Goal: Book appointment/travel/reservation

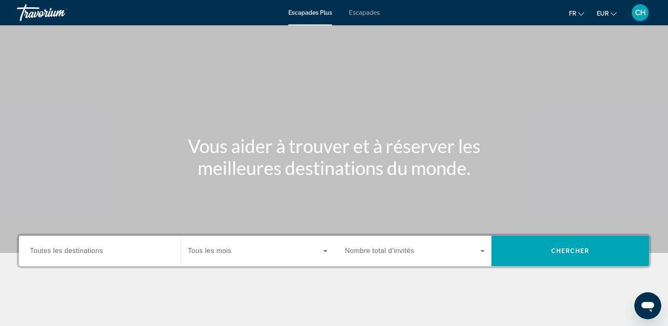
click at [67, 250] on span "Toutes les destinations" at bounding box center [66, 250] width 73 height 7
click at [67, 250] on input "Destination Toutes les destinations" at bounding box center [100, 251] width 140 height 10
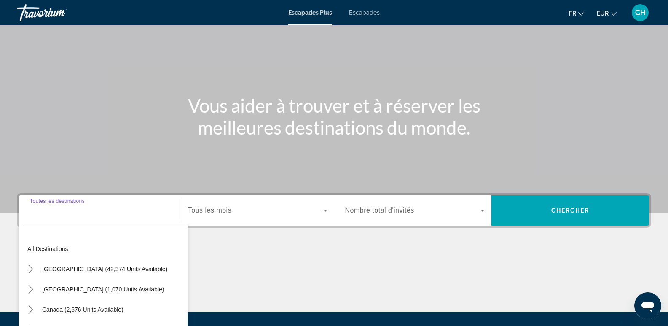
scroll to position [130, 0]
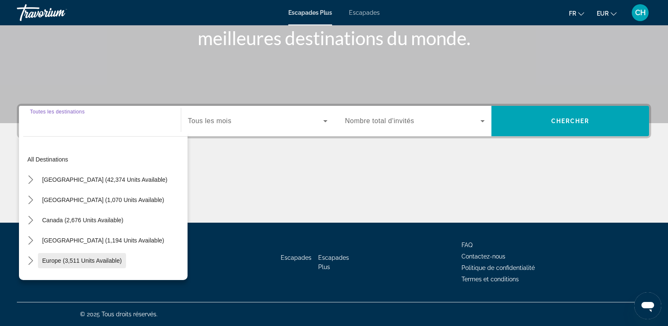
click at [68, 262] on span "Europe (3,511 units available)" at bounding box center [82, 260] width 80 height 7
type input "**********"
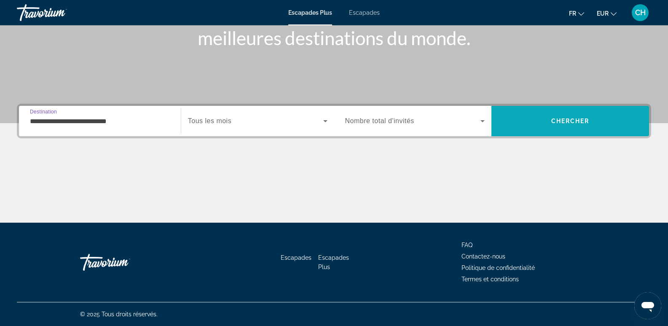
click at [598, 123] on span "Recherche" at bounding box center [571, 121] width 158 height 20
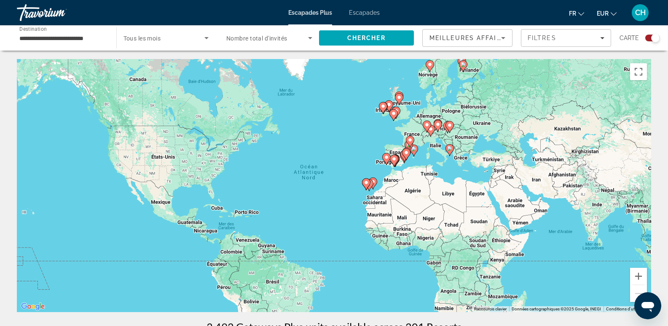
click at [365, 185] on image "Contenu principal" at bounding box center [366, 182] width 5 height 5
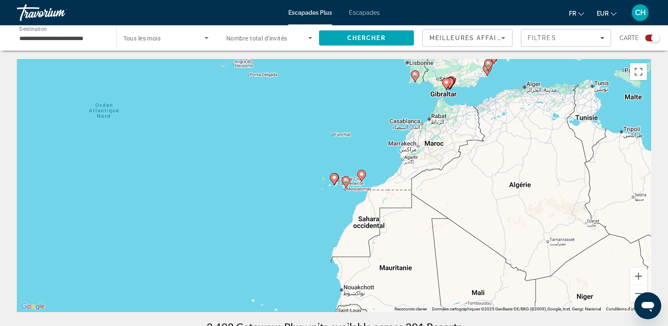
click at [344, 183] on icon "Contenu principal" at bounding box center [346, 182] width 8 height 11
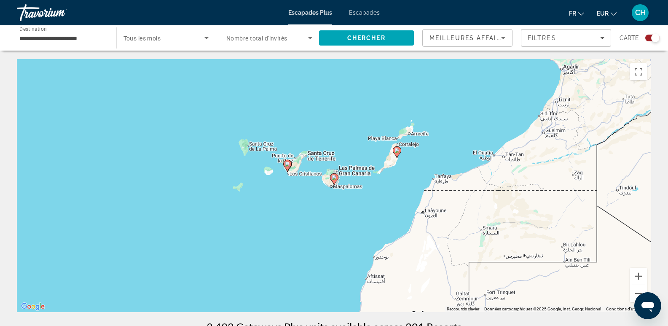
click at [285, 165] on icon "Contenu principal" at bounding box center [287, 165] width 8 height 11
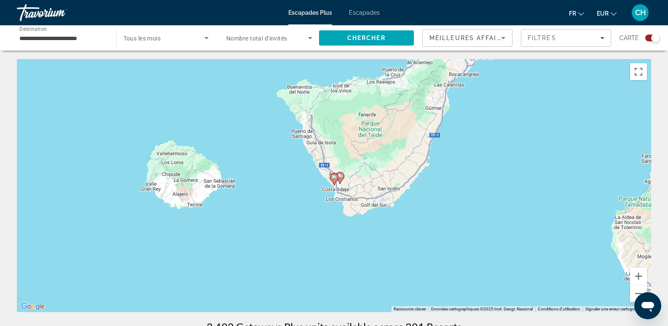
click at [334, 181] on icon "Contenu principal" at bounding box center [334, 179] width 8 height 11
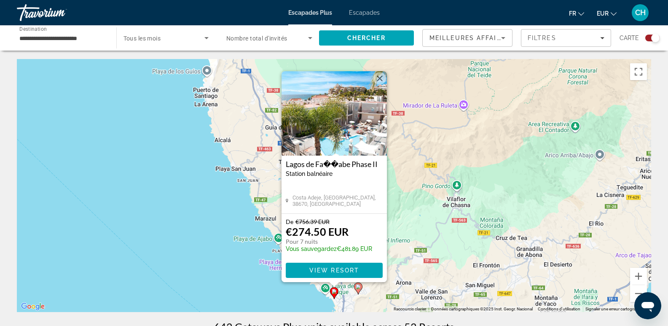
click at [359, 288] on image "Contenu principal" at bounding box center [358, 286] width 5 height 5
type input "**********"
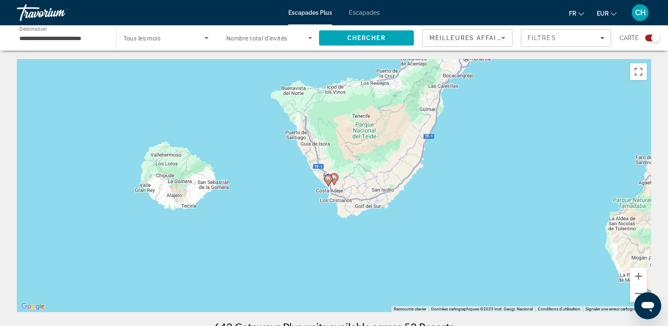
click at [336, 185] on gmp-advanced-marker "Contenu principal" at bounding box center [334, 179] width 8 height 13
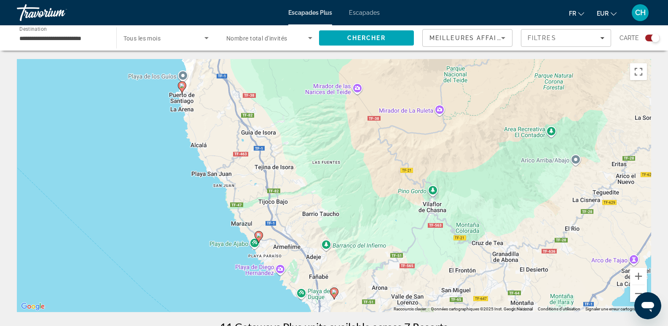
click at [333, 291] on image "Contenu principal" at bounding box center [334, 291] width 5 height 5
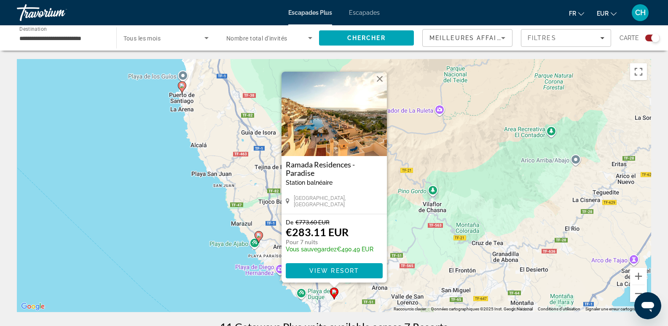
click at [315, 140] on img "Contenu principal" at bounding box center [334, 114] width 105 height 84
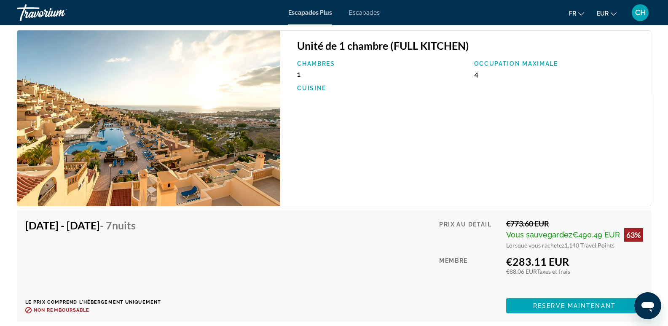
scroll to position [1433, 0]
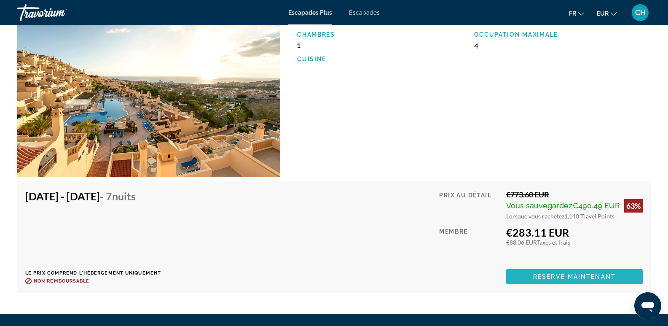
click at [558, 276] on span "Reserve maintenant" at bounding box center [574, 276] width 83 height 7
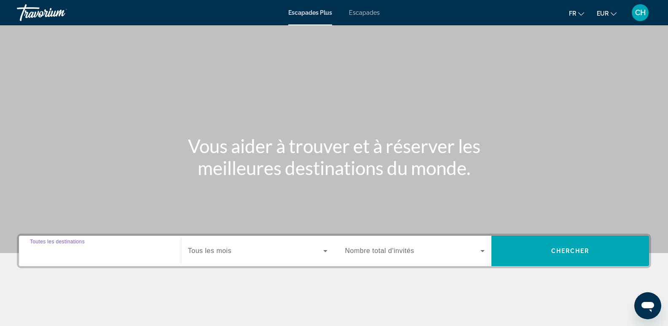
click at [70, 245] on div "Destination Toutes les destinations" at bounding box center [100, 251] width 140 height 24
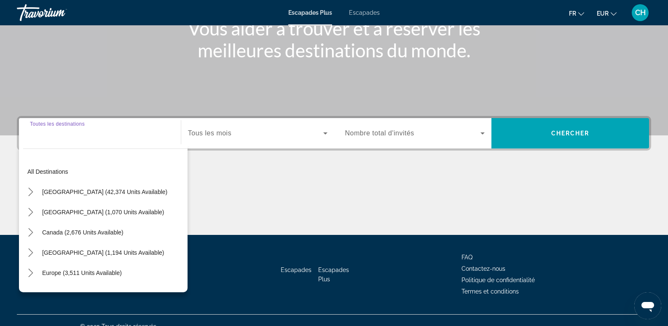
scroll to position [130, 0]
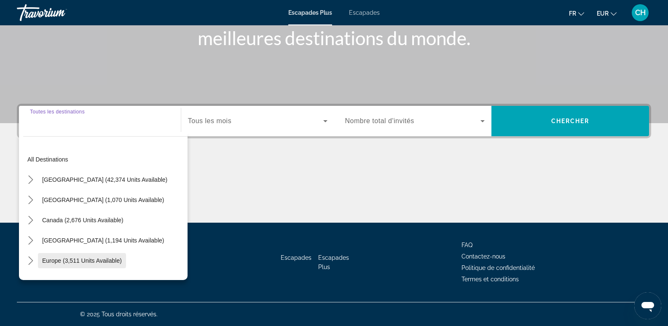
click at [72, 261] on span "Europe (3,511 units available)" at bounding box center [82, 260] width 80 height 7
type input "**********"
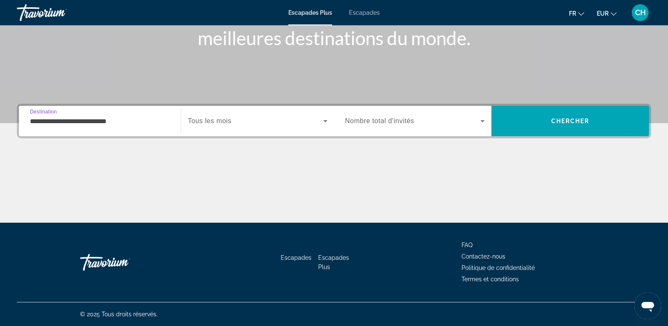
click at [380, 122] on span "Nombre total d'invités" at bounding box center [379, 120] width 69 height 7
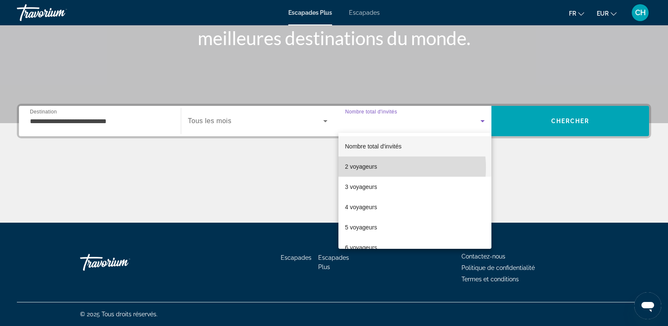
click at [374, 168] on font "2 voyageurs" at bounding box center [361, 166] width 32 height 7
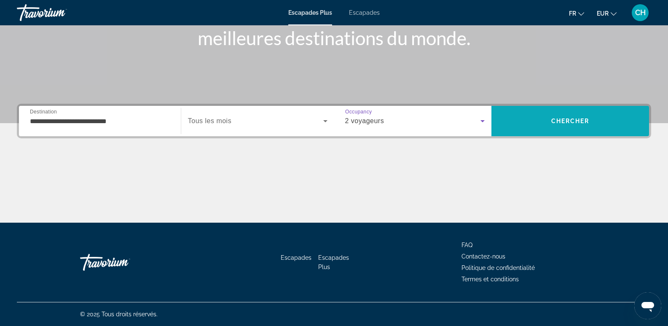
click at [574, 124] on span "Chercher" at bounding box center [570, 121] width 38 height 7
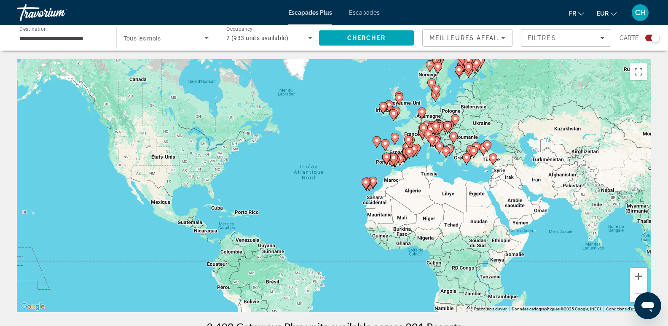
click at [375, 182] on image "Contenu principal" at bounding box center [373, 180] width 5 height 5
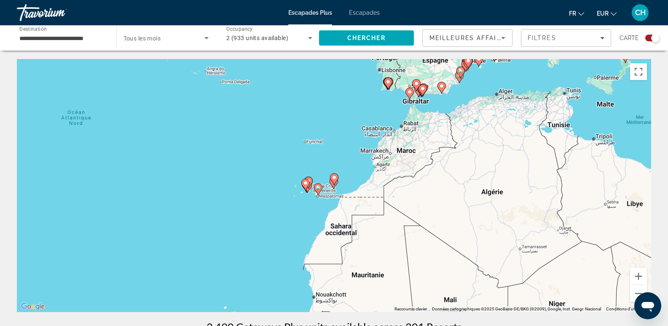
click at [319, 190] on image "Contenu principal" at bounding box center [318, 187] width 5 height 5
type input "**********"
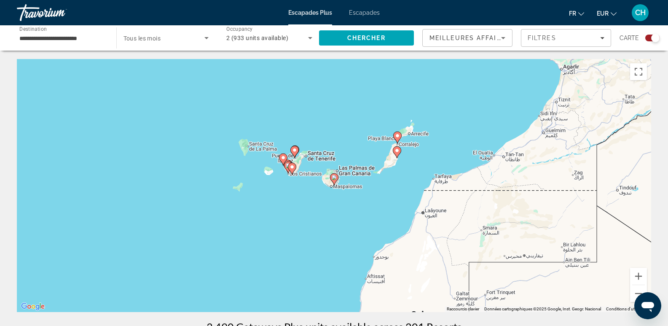
click at [334, 177] on image "Contenu principal" at bounding box center [334, 177] width 5 height 5
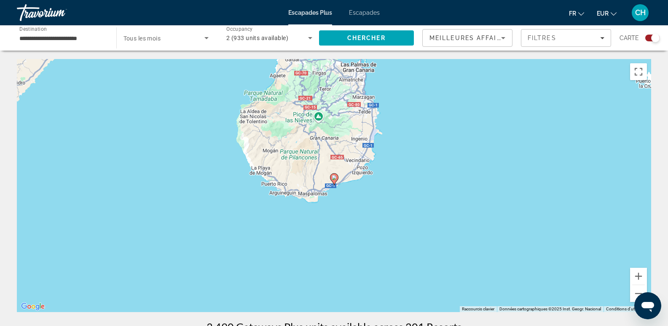
click at [333, 175] on icon "Contenu principal" at bounding box center [334, 179] width 8 height 11
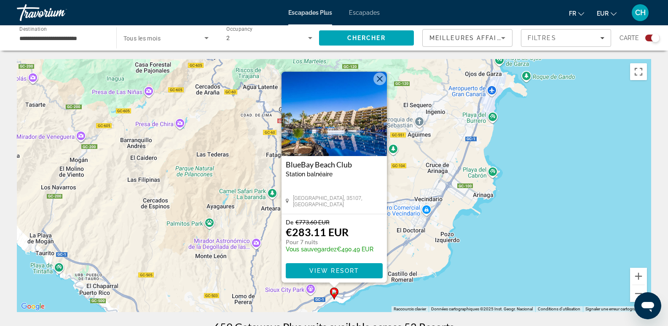
click at [379, 80] on button "Fermer" at bounding box center [380, 79] width 13 height 13
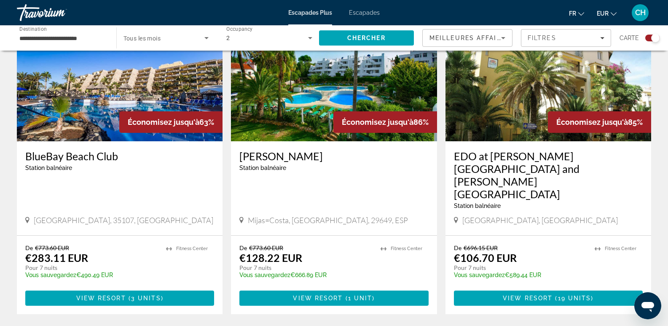
scroll to position [337, 0]
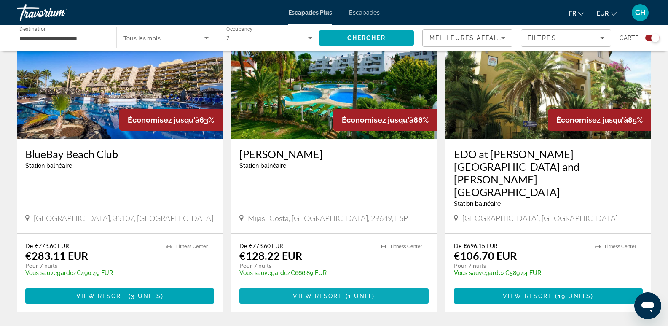
click at [355, 293] on span "1 unit" at bounding box center [360, 296] width 24 height 7
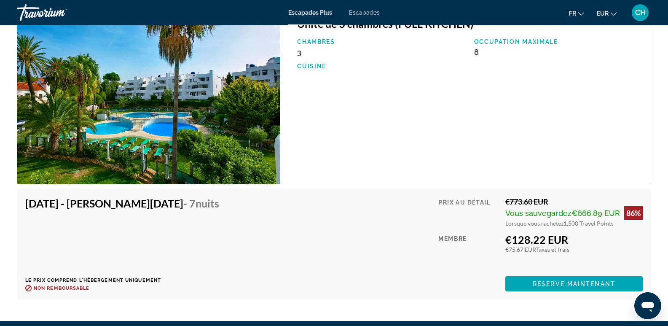
scroll to position [1349, 0]
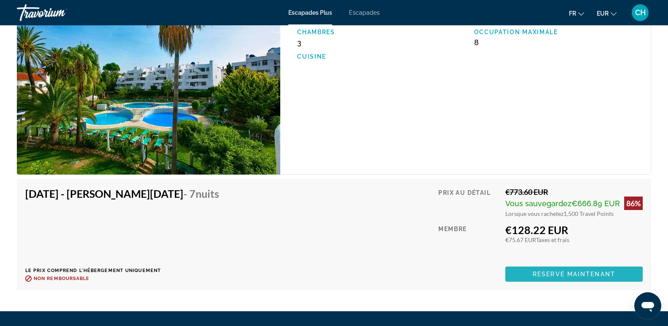
click at [571, 271] on span "Reserve maintenant" at bounding box center [574, 274] width 83 height 7
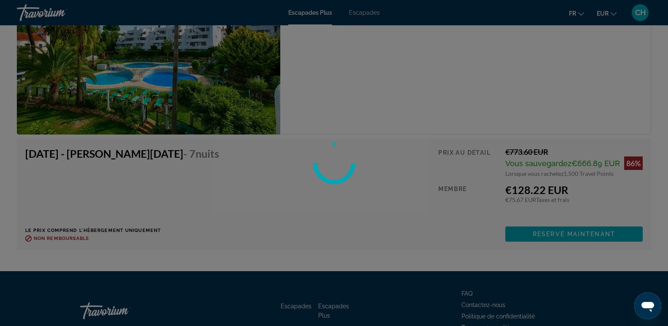
scroll to position [1391, 0]
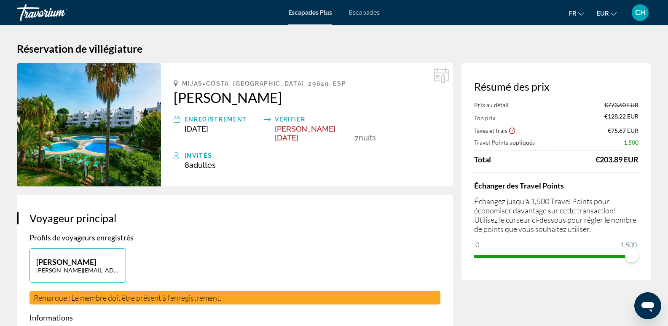
click at [90, 132] on img "Contenu principal" at bounding box center [89, 124] width 144 height 123
click at [113, 141] on img "Contenu principal" at bounding box center [89, 124] width 144 height 123
click at [104, 143] on img "Contenu principal" at bounding box center [89, 124] width 144 height 123
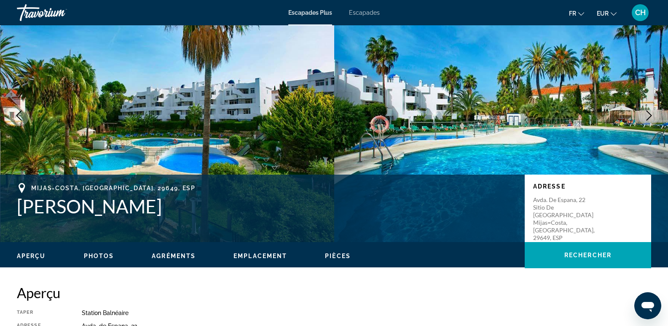
scroll to position [126, 0]
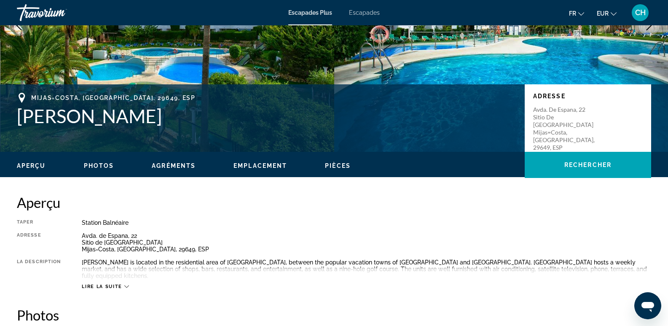
click at [97, 165] on span "Photos" at bounding box center [99, 165] width 30 height 7
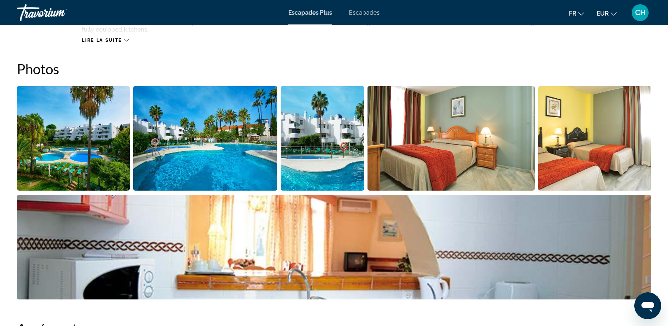
scroll to position [376, 0]
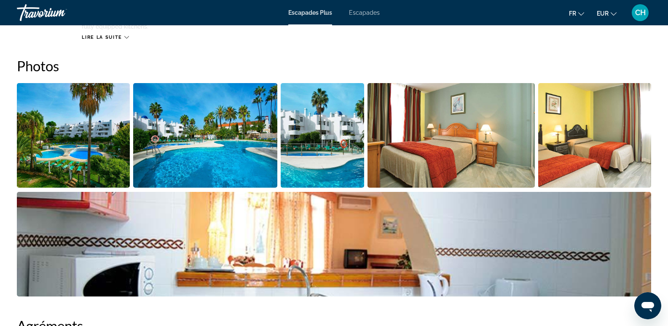
click at [74, 142] on img "Open full-screen image slider" at bounding box center [73, 135] width 113 height 105
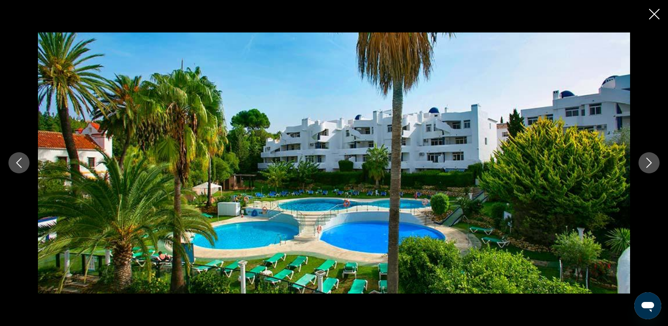
click at [648, 163] on icon "Next image" at bounding box center [649, 163] width 10 height 10
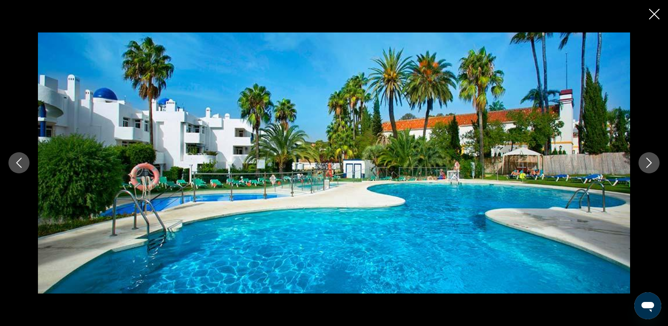
click at [648, 163] on icon "Next image" at bounding box center [649, 163] width 10 height 10
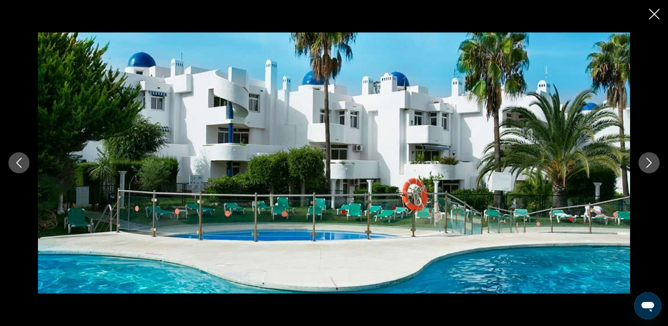
click at [649, 163] on icon "Next image" at bounding box center [649, 163] width 10 height 10
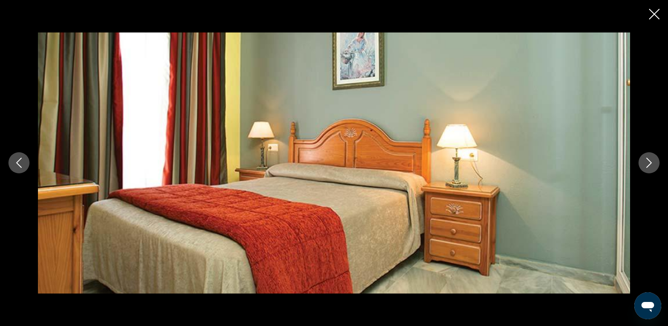
click at [649, 163] on icon "Next image" at bounding box center [649, 163] width 10 height 10
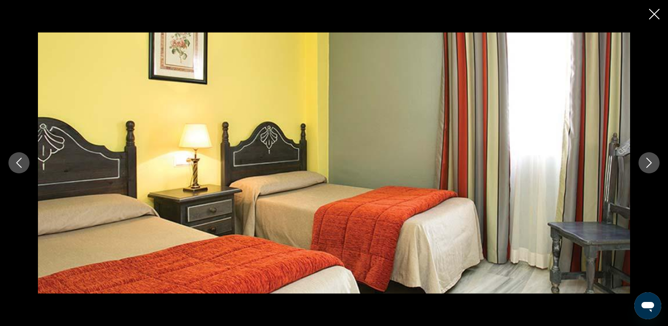
click at [649, 163] on icon "Next image" at bounding box center [649, 163] width 10 height 10
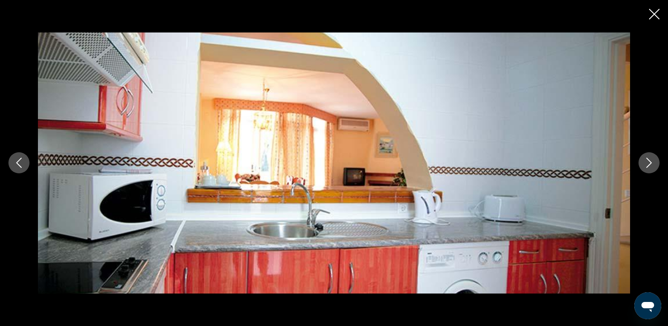
click at [650, 163] on icon "Next image" at bounding box center [649, 163] width 10 height 10
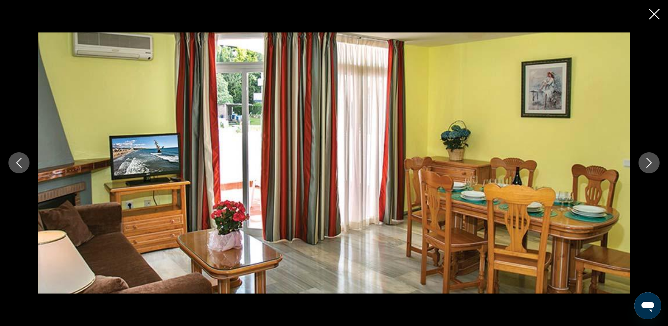
click at [650, 163] on icon "Next image" at bounding box center [649, 163] width 10 height 10
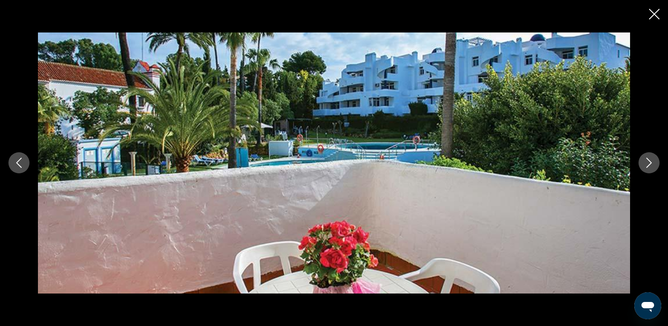
click at [650, 163] on icon "Next image" at bounding box center [649, 163] width 10 height 10
click at [650, 162] on icon "Next image" at bounding box center [649, 163] width 10 height 10
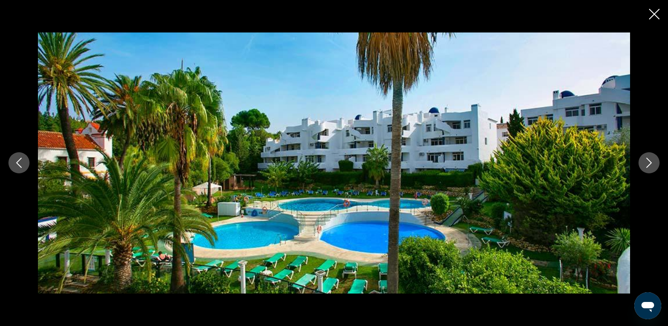
click at [656, 14] on icon "Close slideshow" at bounding box center [654, 14] width 11 height 11
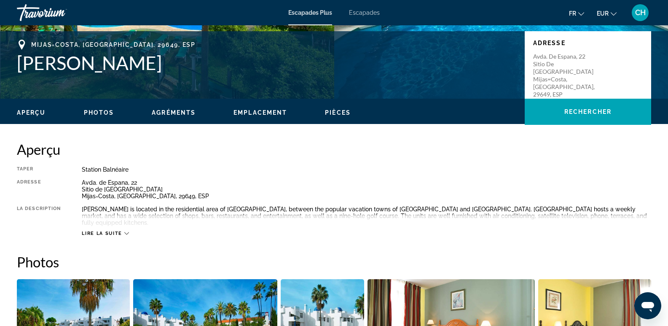
scroll to position [165, 0]
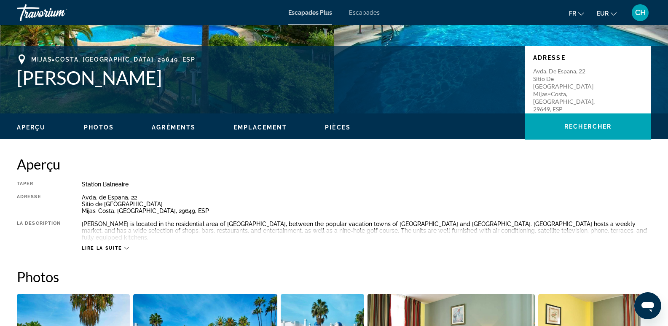
click at [125, 246] on icon "Contenu principal" at bounding box center [126, 248] width 5 height 5
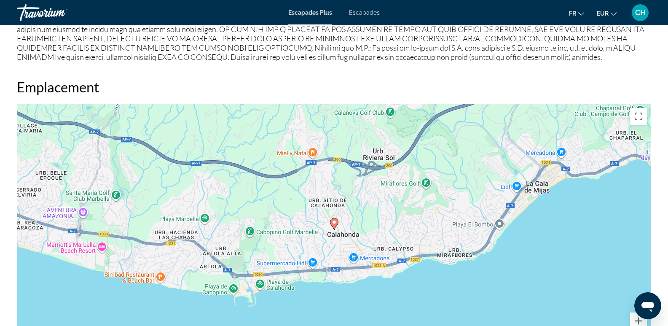
scroll to position [966, 0]
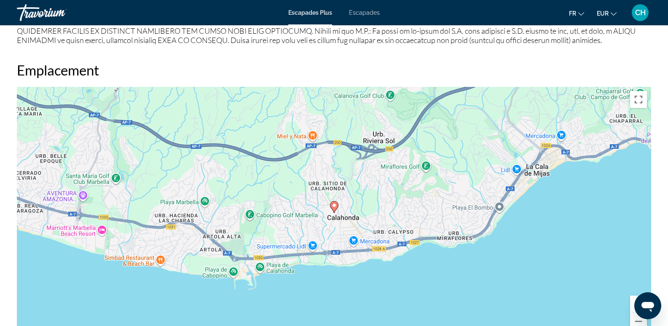
click at [336, 207] on div "Pour activer le glissement avec le clavier, appuyez sur Alt+Entrée. Une fois ce…" at bounding box center [334, 213] width 634 height 253
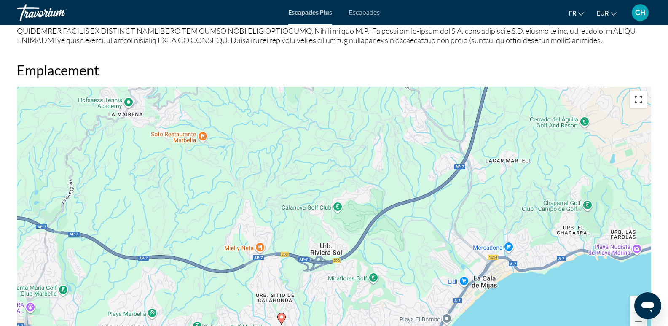
drag, startPoint x: 284, startPoint y: 177, endPoint x: 228, endPoint y: 277, distance: 114.6
click at [230, 290] on div "Pour activer le glissement avec le clavier, appuyez sur Alt+Entrée. Une fois ce…" at bounding box center [334, 213] width 634 height 253
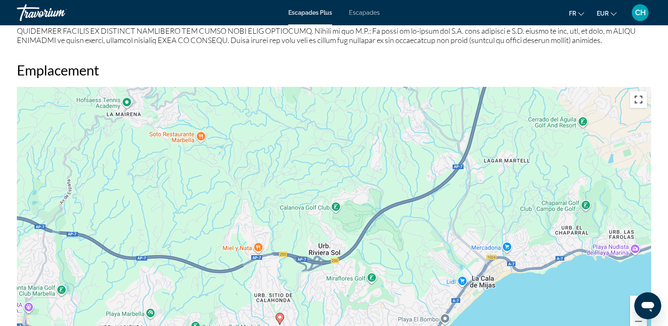
click at [636, 94] on button "Passer en plein écran" at bounding box center [638, 99] width 17 height 17
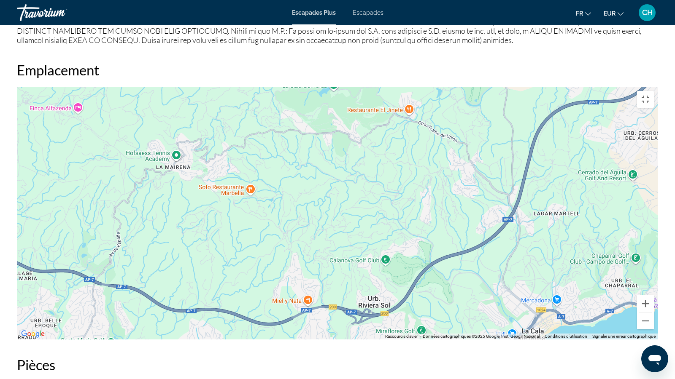
drag, startPoint x: 296, startPoint y: 161, endPoint x: 342, endPoint y: 216, distance: 71.8
click at [342, 216] on div "Pour activer le glissement avec le clavier, appuyez sur Alt+Entrée. Une fois ce…" at bounding box center [337, 213] width 641 height 253
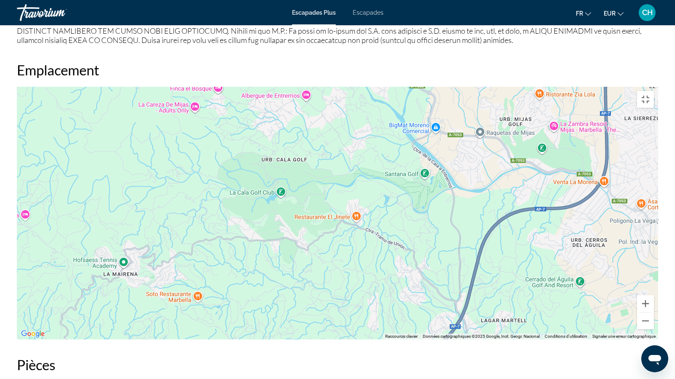
drag, startPoint x: 353, startPoint y: 139, endPoint x: 306, endPoint y: 223, distance: 95.7
click at [304, 222] on div "Pour activer le glissement avec le clavier, appuyez sur Alt+Entrée. Une fois ce…" at bounding box center [337, 213] width 641 height 253
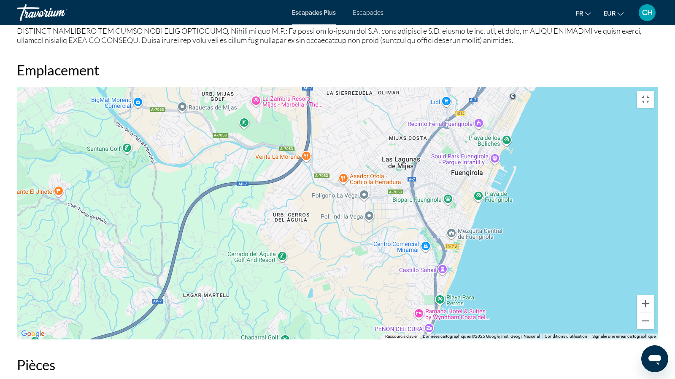
drag, startPoint x: 469, startPoint y: 151, endPoint x: 180, endPoint y: 127, distance: 289.8
click at [180, 127] on div "Pour activer le glissement avec le clavier, appuyez sur Alt+Entrée. Une fois ce…" at bounding box center [337, 213] width 641 height 253
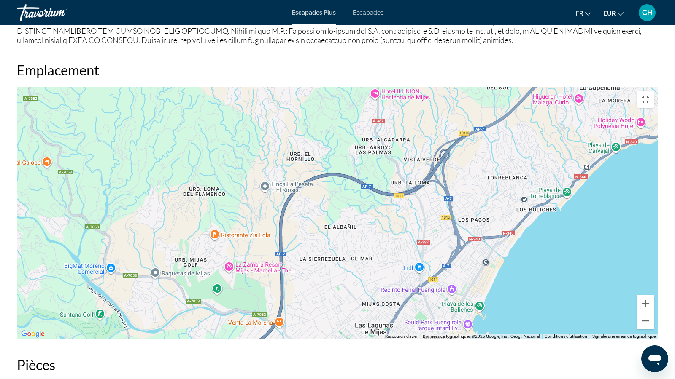
drag, startPoint x: 434, startPoint y: 87, endPoint x: 406, endPoint y: 257, distance: 171.7
click at [405, 256] on div "Pour activer le glissement avec le clavier, appuyez sur Alt+Entrée. Une fois ce…" at bounding box center [337, 213] width 641 height 253
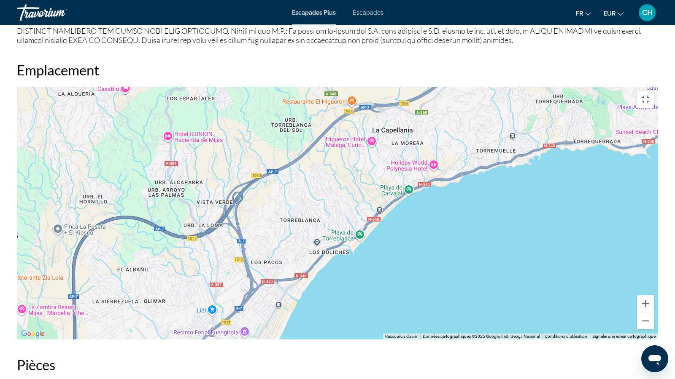
drag, startPoint x: 576, startPoint y: 127, endPoint x: 369, endPoint y: 172, distance: 211.9
click at [362, 172] on div "Contenu principal" at bounding box center [337, 213] width 641 height 253
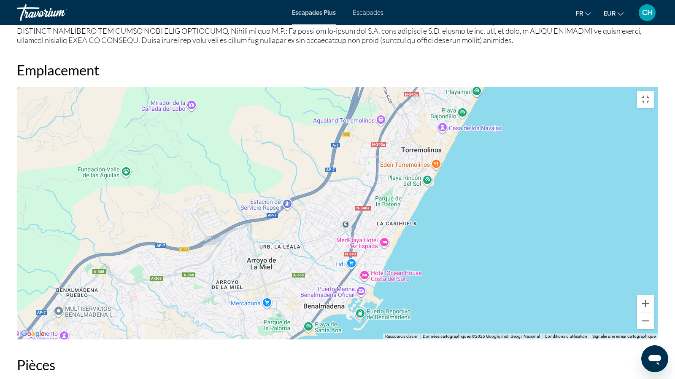
drag, startPoint x: 581, startPoint y: 67, endPoint x: 175, endPoint y: 317, distance: 476.6
click at [175, 317] on div "Contenu principal" at bounding box center [337, 213] width 641 height 253
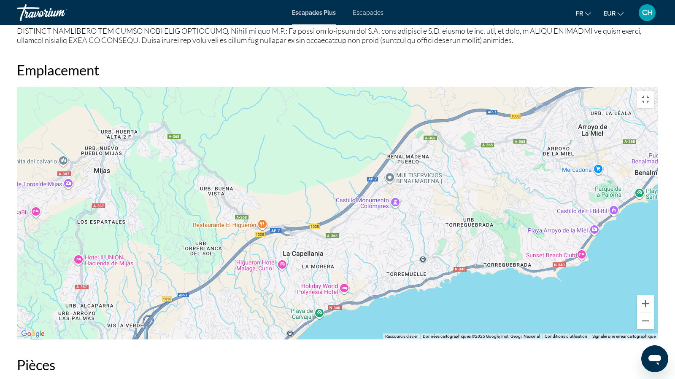
drag, startPoint x: 203, startPoint y: 139, endPoint x: 547, endPoint y: 0, distance: 370.9
click at [547, 87] on div "Contenu principal" at bounding box center [337, 213] width 641 height 253
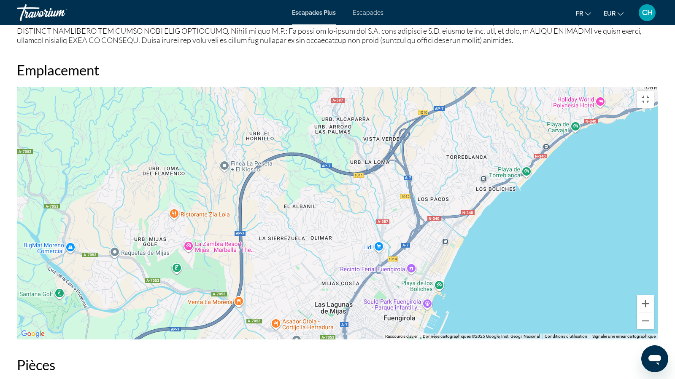
drag, startPoint x: 323, startPoint y: 210, endPoint x: 465, endPoint y: 85, distance: 190.0
click at [465, 87] on div "Contenu principal" at bounding box center [337, 213] width 641 height 253
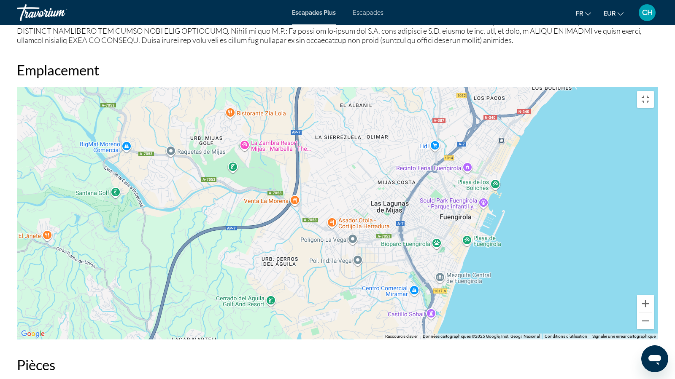
drag, startPoint x: 284, startPoint y: 228, endPoint x: 342, endPoint y: 132, distance: 112.4
click at [342, 132] on div "Contenu principal" at bounding box center [337, 213] width 641 height 253
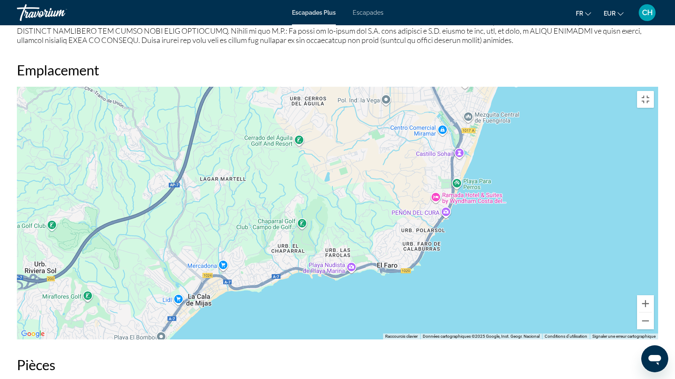
drag, startPoint x: 253, startPoint y: 277, endPoint x: 271, endPoint y: 133, distance: 144.8
click at [268, 134] on div "Pour activer le glissement avec le clavier, appuyez sur Alt+Entrée. Une fois ce…" at bounding box center [337, 213] width 641 height 253
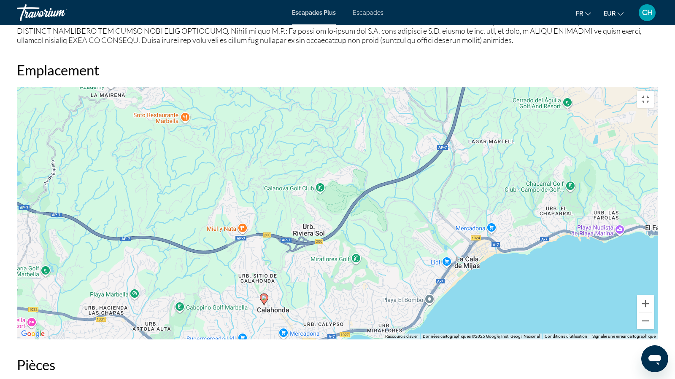
drag, startPoint x: 117, startPoint y: 261, endPoint x: 426, endPoint y: 215, distance: 311.9
click at [424, 215] on div "Pour activer le glissement avec le clavier, appuyez sur Alt+Entrée. Une fois ce…" at bounding box center [337, 213] width 641 height 253
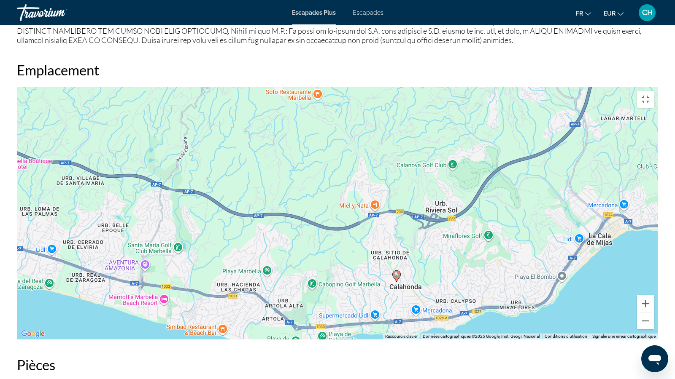
drag, startPoint x: 214, startPoint y: 255, endPoint x: 256, endPoint y: 251, distance: 42.3
click at [256, 251] on div "Pour activer le glissement avec le clavier, appuyez sur Alt+Entrée. Une fois ce…" at bounding box center [337, 213] width 641 height 253
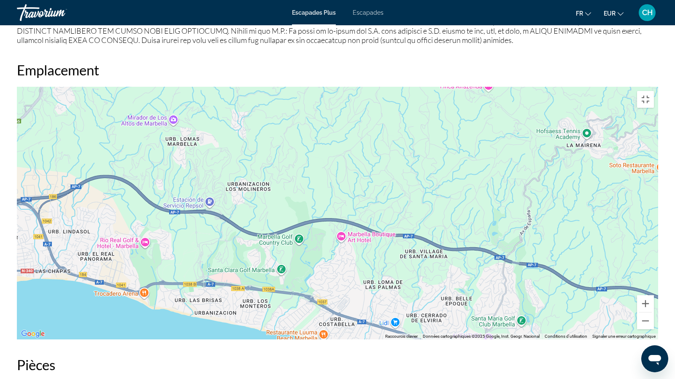
drag, startPoint x: 263, startPoint y: 234, endPoint x: 624, endPoint y: 299, distance: 366.7
click at [629, 300] on div "Pour activer le glissement avec le clavier, appuyez sur Alt+Entrée. Une fois ce…" at bounding box center [337, 213] width 641 height 253
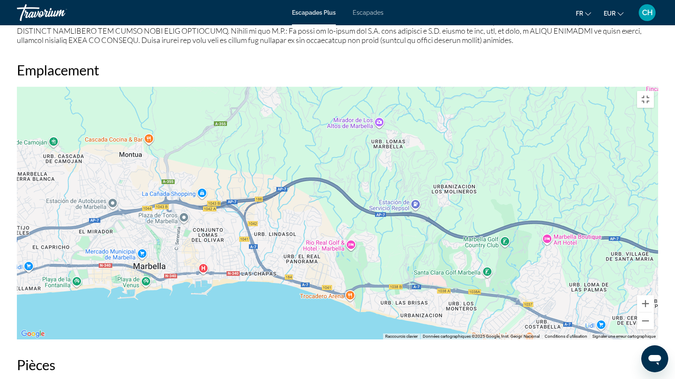
drag, startPoint x: 217, startPoint y: 231, endPoint x: 402, endPoint y: 246, distance: 185.6
click at [402, 246] on div "Pour activer le glissement avec le clavier, appuyez sur Alt+Entrée. Une fois ce…" at bounding box center [337, 213] width 641 height 253
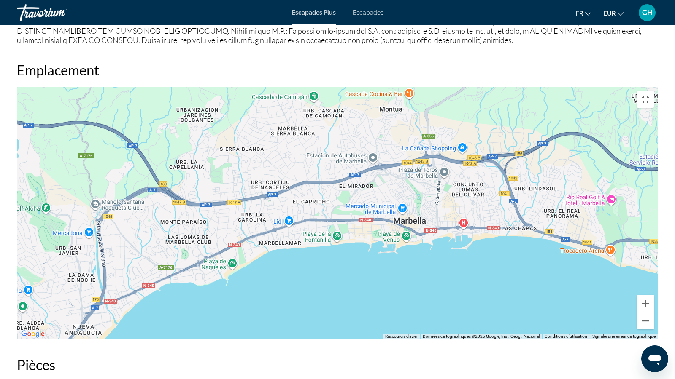
drag, startPoint x: 154, startPoint y: 221, endPoint x: 402, endPoint y: 177, distance: 251.7
click at [400, 176] on div "Contenu principal" at bounding box center [337, 213] width 641 height 253
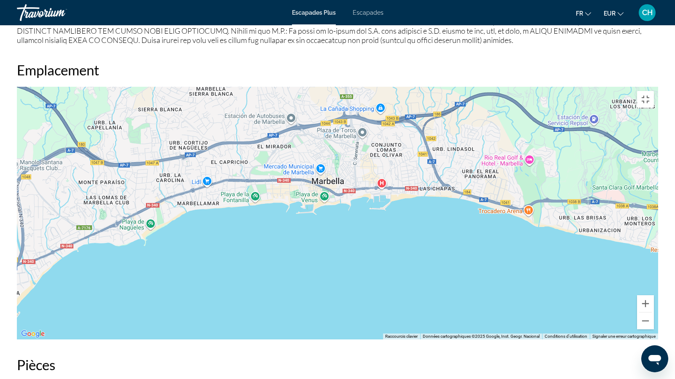
drag, startPoint x: 161, startPoint y: 208, endPoint x: 79, endPoint y: 170, distance: 90.8
click at [78, 169] on div "Contenu principal" at bounding box center [337, 213] width 641 height 253
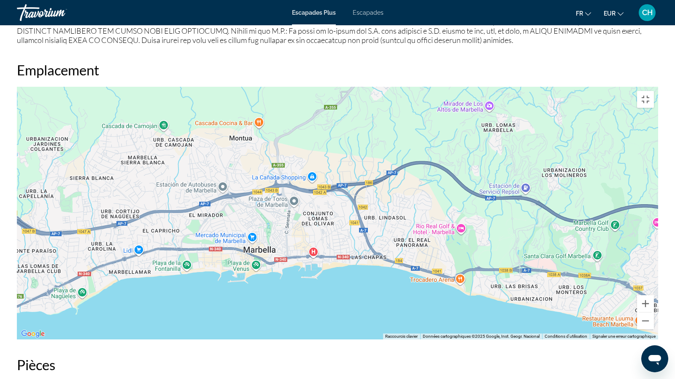
drag, startPoint x: 329, startPoint y: 171, endPoint x: 266, endPoint y: 232, distance: 87.7
click at [266, 234] on div "Contenu principal" at bounding box center [337, 213] width 641 height 253
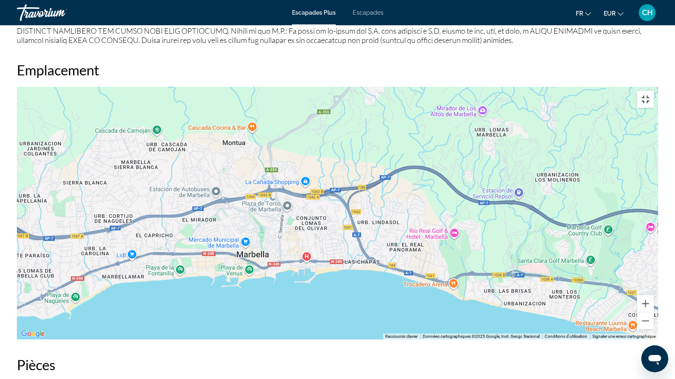
click at [653, 91] on button "Passer en plein écran" at bounding box center [645, 99] width 17 height 17
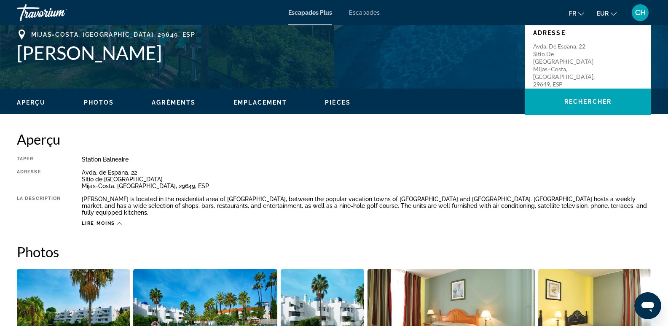
scroll to position [212, 0]
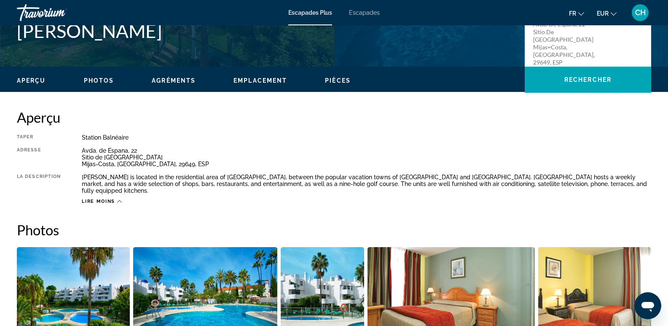
click at [119, 199] on icon "Contenu principal" at bounding box center [119, 201] width 5 height 5
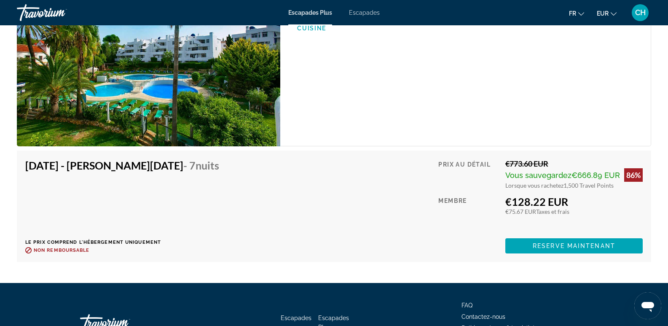
scroll to position [1431, 0]
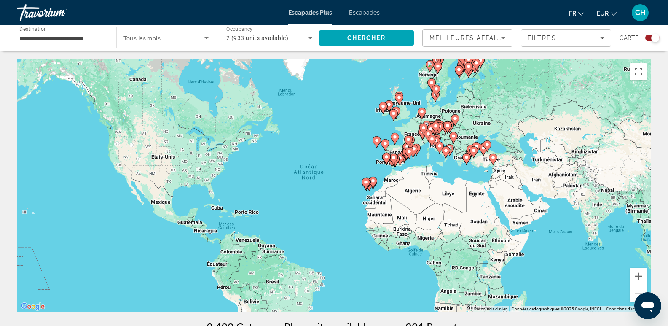
click at [366, 180] on image "Contenu principal" at bounding box center [365, 182] width 5 height 5
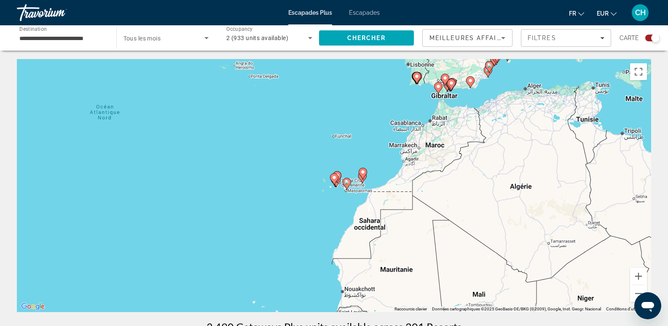
click at [439, 89] on image "Contenu principal" at bounding box center [438, 86] width 5 height 5
type input "**********"
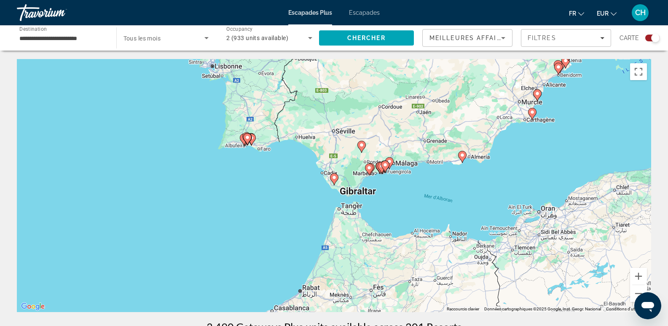
click at [384, 166] on image "Contenu principal" at bounding box center [385, 164] width 5 height 5
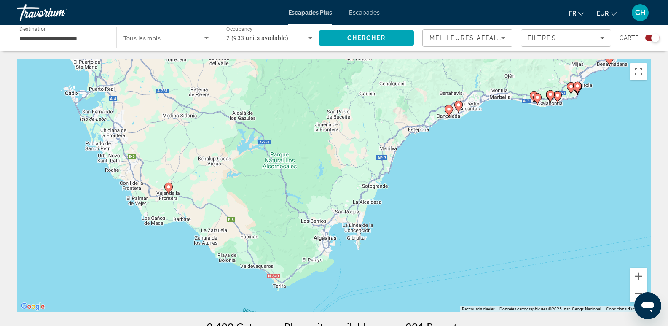
drag, startPoint x: 162, startPoint y: 197, endPoint x: 390, endPoint y: 109, distance: 244.1
click at [390, 109] on div "Pour activer le glissement avec le clavier, appuyez sur Alt+Entrée. Une fois ce…" at bounding box center [334, 185] width 634 height 253
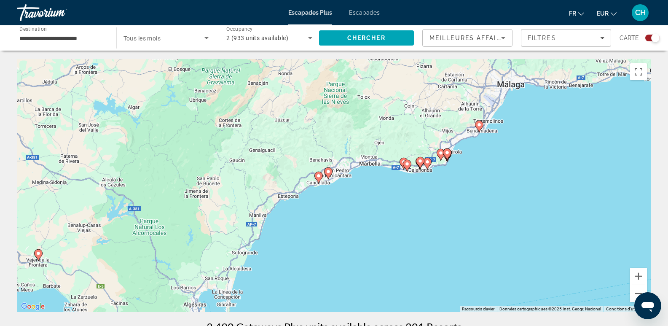
drag, startPoint x: 366, startPoint y: 130, endPoint x: 234, endPoint y: 198, distance: 148.0
click at [234, 198] on div "Pour activer le glissement avec le clavier, appuyez sur Alt+Entrée. Une fois ce…" at bounding box center [334, 185] width 634 height 253
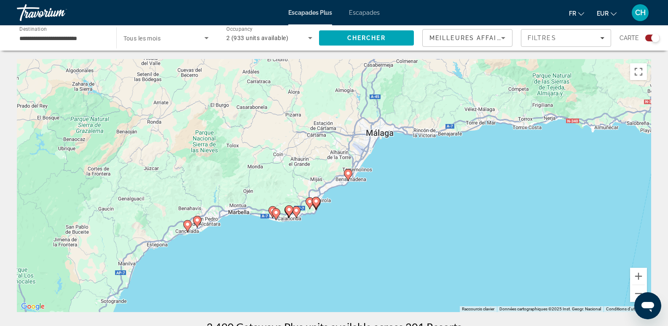
drag, startPoint x: 453, startPoint y: 91, endPoint x: 328, endPoint y: 138, distance: 133.7
click at [328, 138] on div "Pour activer le glissement avec le clavier, appuyez sur Alt+Entrée. Une fois ce…" at bounding box center [334, 185] width 634 height 253
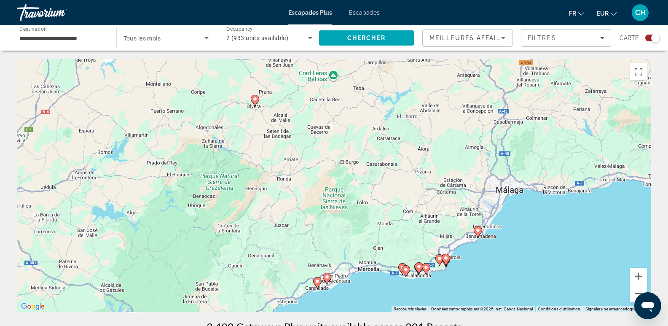
drag, startPoint x: 247, startPoint y: 146, endPoint x: 380, endPoint y: 198, distance: 142.8
click at [380, 198] on div "Pour activer le glissement avec le clavier, appuyez sur Alt+Entrée. Une fois ce…" at bounding box center [334, 185] width 634 height 253
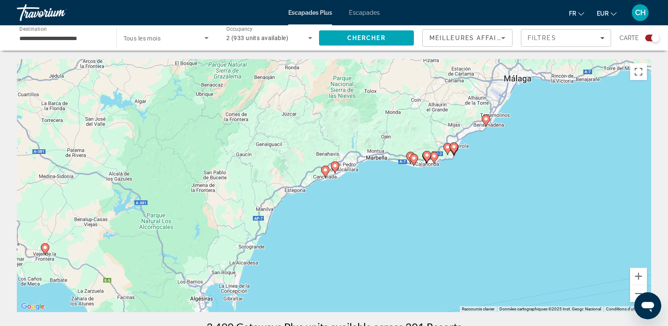
drag, startPoint x: 208, startPoint y: 151, endPoint x: 204, endPoint y: 53, distance: 98.3
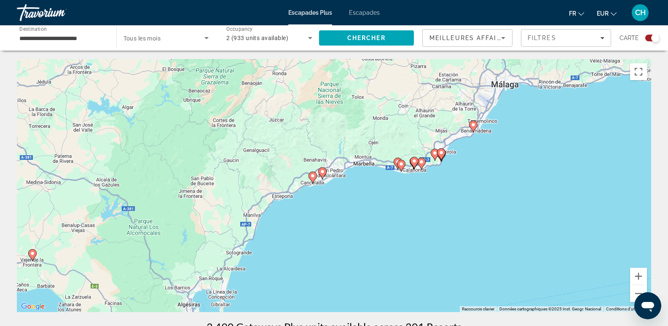
click at [403, 164] on image "Contenu principal" at bounding box center [401, 163] width 5 height 5
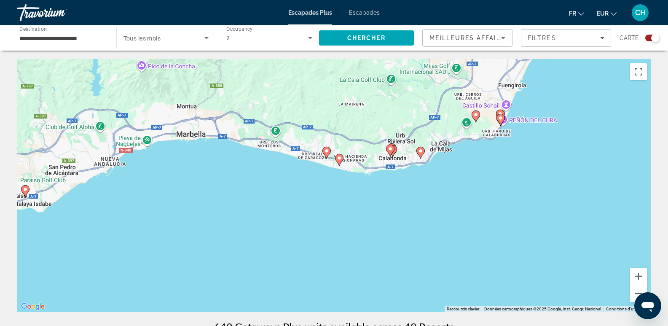
drag, startPoint x: 345, startPoint y: 216, endPoint x: 349, endPoint y: 95, distance: 121.1
click at [349, 95] on div "Pour activer le glissement avec le clavier, appuyez sur Alt+Entrée. Une fois ce…" at bounding box center [334, 185] width 634 height 253
click at [501, 113] on image "Contenu principal" at bounding box center [500, 113] width 5 height 5
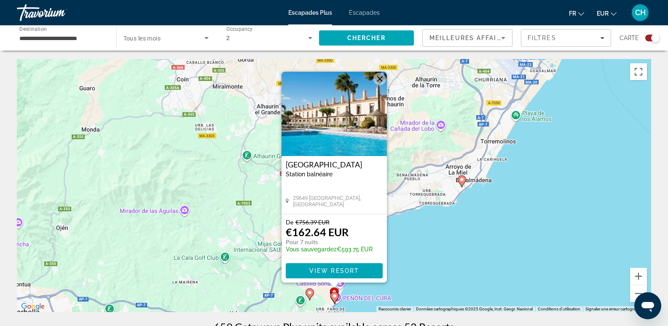
click at [491, 243] on div "Pour activer le glissement avec le clavier, appuyez sur Alt+Entrée. Une fois ce…" at bounding box center [334, 185] width 634 height 253
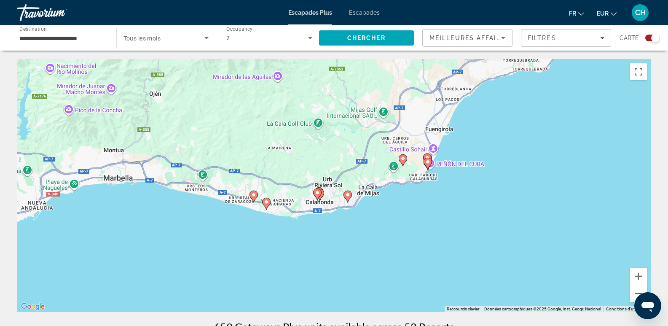
drag, startPoint x: 403, startPoint y: 215, endPoint x: 444, endPoint y: 106, distance: 116.6
click at [444, 106] on div "Pour activer le glissement avec le clavier, appuyez sur Alt+Entrée. Une fois ce…" at bounding box center [334, 185] width 634 height 253
